Goal: Information Seeking & Learning: Learn about a topic

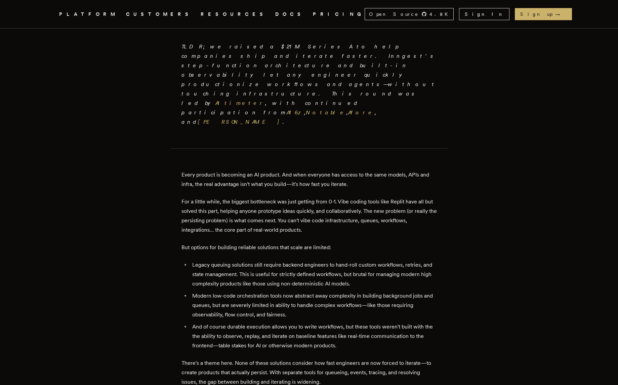
scroll to position [211, 0]
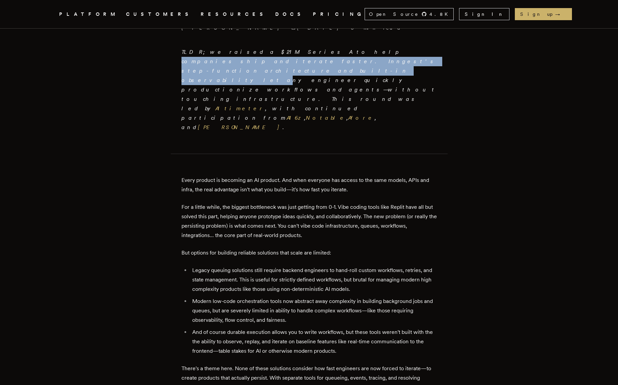
click at [283, 63] on p "TLDR; we raised a $21M Series A to help companies ship and iterate faster. Inng…" at bounding box center [308, 89] width 255 height 85
click at [283, 63] on em "TLDR; we raised a $21M Series A to help companies ship and iterate faster. Inng…" at bounding box center [308, 90] width 255 height 82
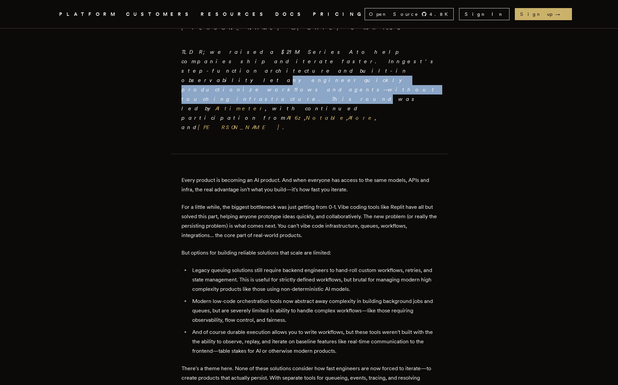
drag, startPoint x: 283, startPoint y: 67, endPoint x: 283, endPoint y: 74, distance: 7.1
click at [283, 74] on p "TLDR; we raised a $21M Series A to help companies ship and iterate faster. Inng…" at bounding box center [308, 89] width 255 height 85
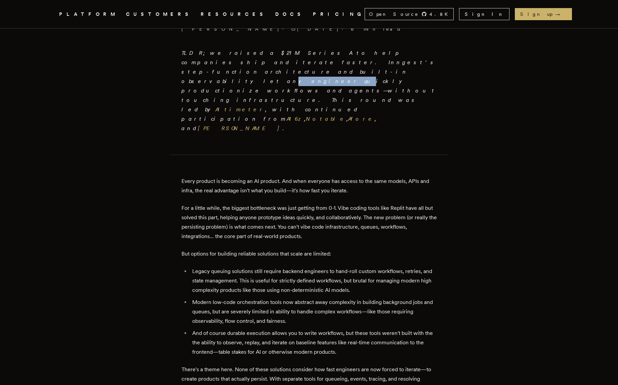
drag, startPoint x: 312, startPoint y: 65, endPoint x: 318, endPoint y: 65, distance: 6.1
click at [318, 65] on em "TLDR; we raised a $21M Series A to help companies ship and iterate faster. Inng…" at bounding box center [308, 91] width 255 height 82
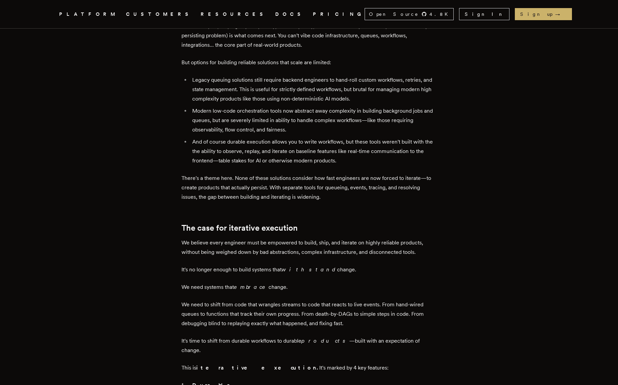
scroll to position [402, 0]
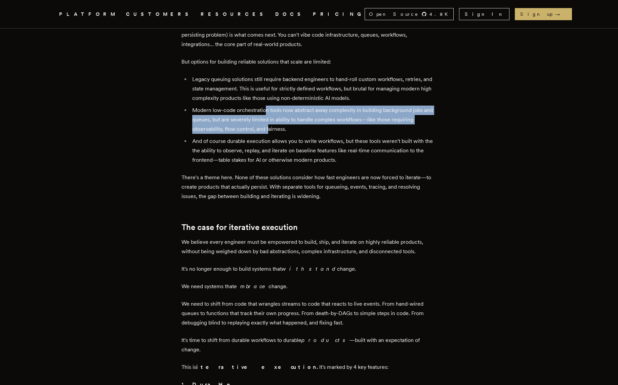
drag, startPoint x: 269, startPoint y: 66, endPoint x: 272, endPoint y: 80, distance: 14.9
click at [272, 106] on li "Modern low-code orchestration tools now abstract away complexity in building ba…" at bounding box center [313, 120] width 247 height 28
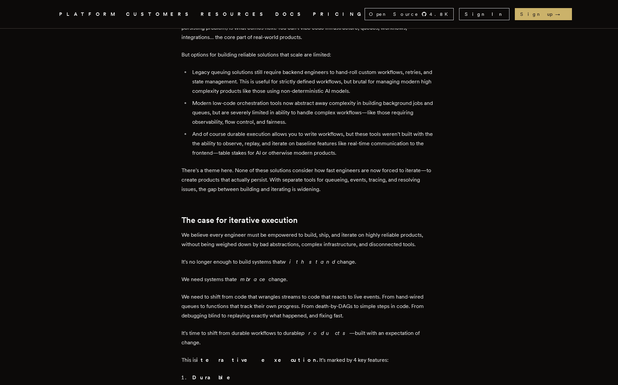
scroll to position [409, 0]
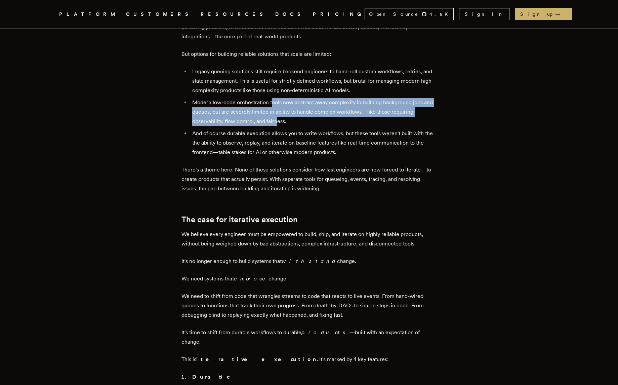
drag, startPoint x: 275, startPoint y: 57, endPoint x: 278, endPoint y: 75, distance: 18.9
click at [278, 98] on li "Modern low-code orchestration tools now abstract away complexity in building ba…" at bounding box center [313, 112] width 247 height 28
drag, startPoint x: 278, startPoint y: 75, endPoint x: 266, endPoint y: 58, distance: 21.4
click at [266, 98] on li "Modern low-code orchestration tools now abstract away complexity in building ba…" at bounding box center [313, 112] width 247 height 28
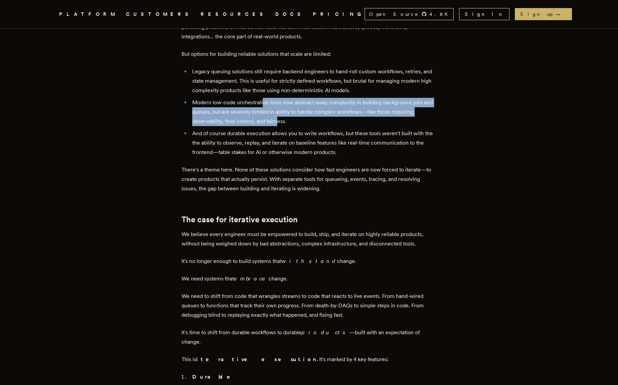
click at [266, 98] on li "Modern low-code orchestration tools now abstract away complexity in building ba…" at bounding box center [313, 112] width 247 height 28
drag, startPoint x: 266, startPoint y: 57, endPoint x: 272, endPoint y: 74, distance: 17.5
click at [272, 98] on li "Modern low-code orchestration tools now abstract away complexity in building ba…" at bounding box center [313, 112] width 247 height 28
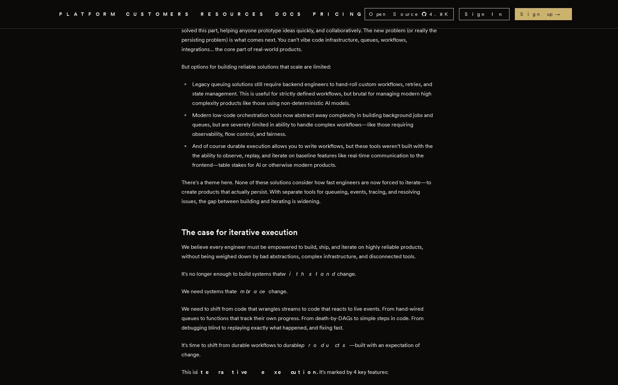
scroll to position [393, 0]
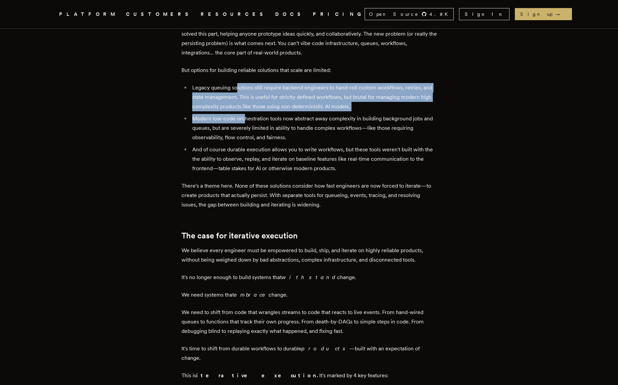
click at [246, 83] on ul "Legacy queuing solutions still require backend engineers to hand-roll custom wo…" at bounding box center [308, 128] width 255 height 90
click at [246, 114] on li "Modern low-code orchestration tools now abstract away complexity in building ba…" at bounding box center [313, 128] width 247 height 28
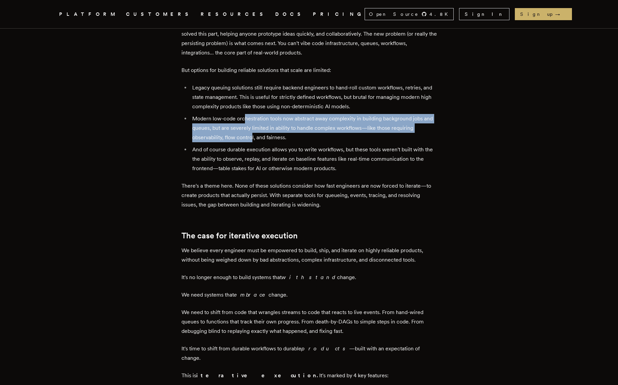
drag, startPoint x: 248, startPoint y: 73, endPoint x: 255, endPoint y: 91, distance: 19.9
click at [255, 114] on li "Modern low-code orchestration tools now abstract away complexity in building ba…" at bounding box center [313, 128] width 247 height 28
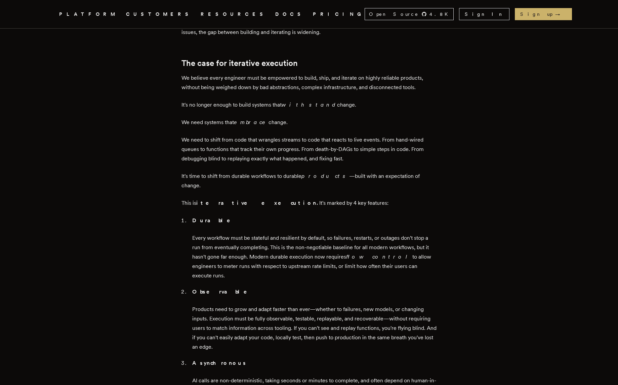
scroll to position [569, 0]
